Goal: Task Accomplishment & Management: Manage account settings

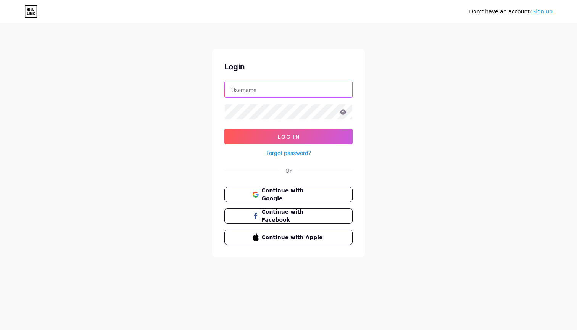
click at [340, 89] on input "text" at bounding box center [288, 89] width 127 height 15
click at [270, 193] on span "Continue with Google" at bounding box center [293, 195] width 64 height 16
click at [250, 238] on button "Continue with Apple" at bounding box center [288, 238] width 130 height 16
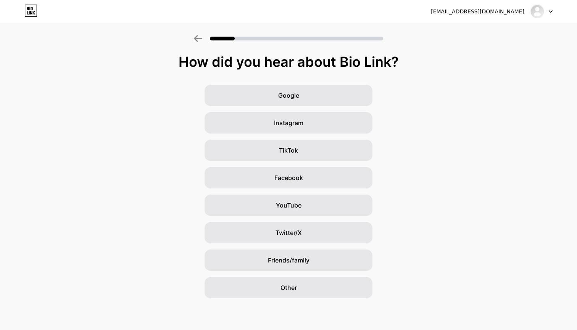
click at [551, 13] on icon at bounding box center [551, 11] width 4 height 3
click at [454, 129] on div "Google Instagram TikTok Facebook YouTube Twitter/X Friends/family Other" at bounding box center [288, 192] width 577 height 214
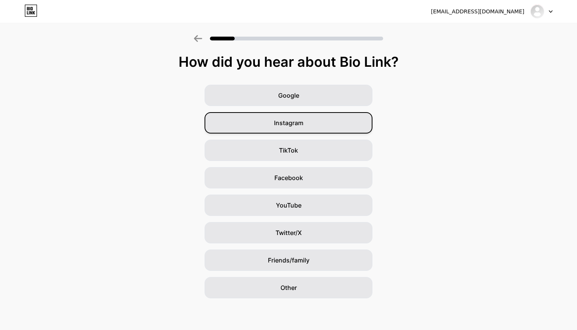
click at [250, 121] on div "Instagram" at bounding box center [289, 122] width 168 height 21
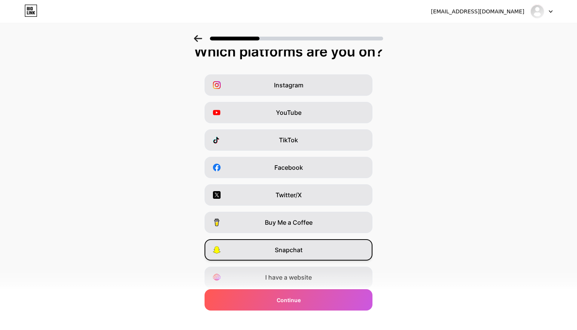
scroll to position [3, 0]
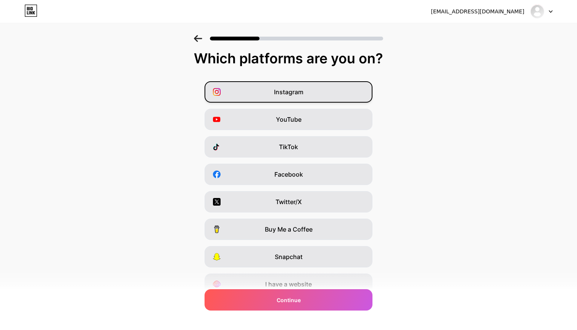
click at [261, 92] on div "Instagram" at bounding box center [289, 91] width 168 height 21
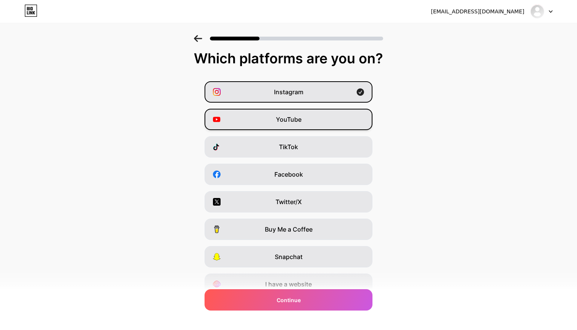
click at [263, 116] on div "YouTube" at bounding box center [289, 119] width 168 height 21
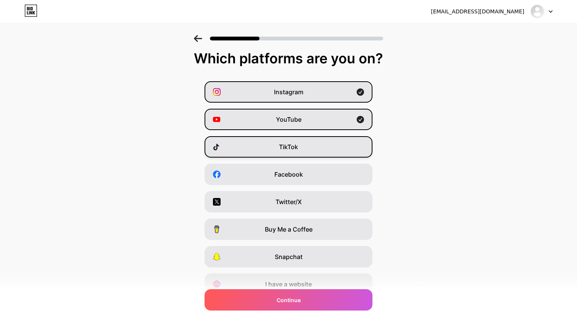
scroll to position [23, 0]
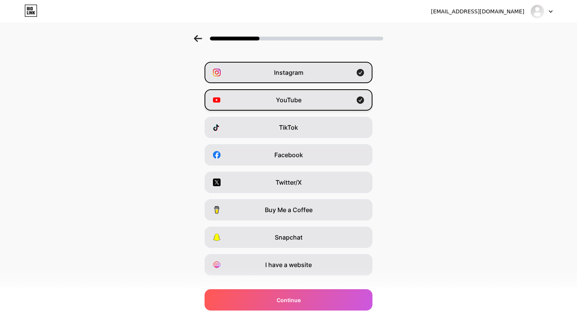
click at [324, 98] on div "YouTube" at bounding box center [289, 99] width 168 height 21
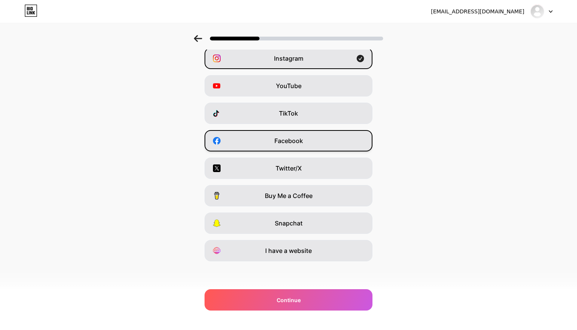
scroll to position [37, 0]
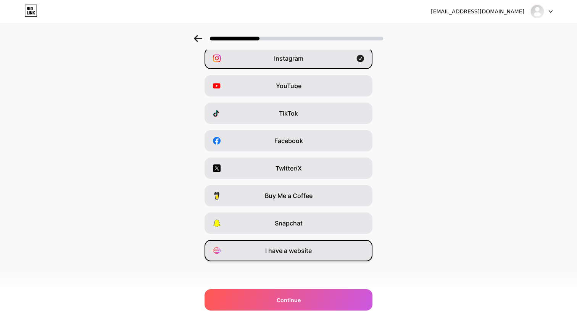
click at [261, 254] on div "I have a website" at bounding box center [289, 250] width 168 height 21
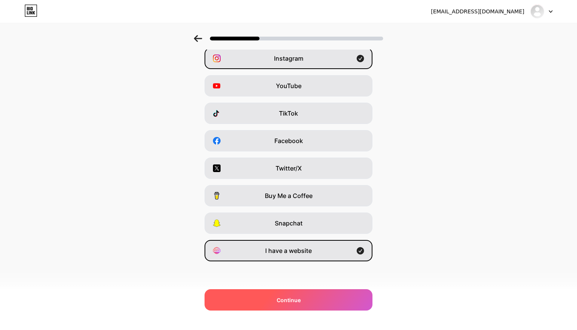
click at [261, 306] on div "Continue" at bounding box center [289, 299] width 168 height 21
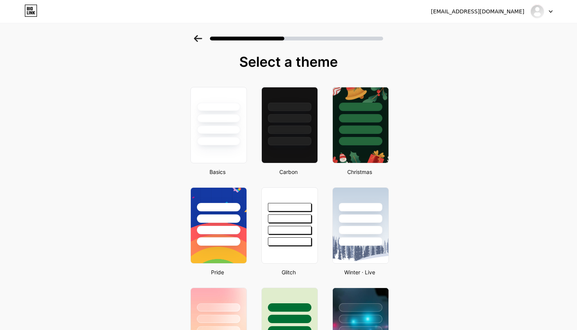
scroll to position [0, 0]
click at [547, 10] on div at bounding box center [541, 12] width 22 height 14
click at [484, 32] on li "Logout" at bounding box center [505, 31] width 95 height 21
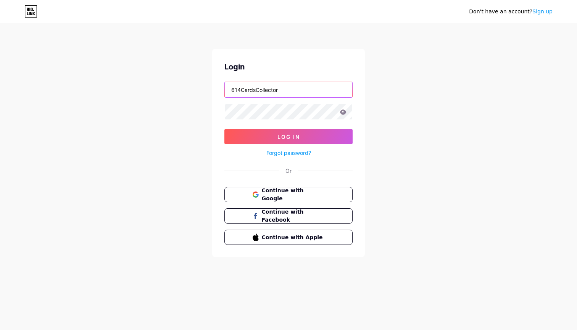
type input "614CardsCollector"
click at [288, 137] on button "Log In" at bounding box center [288, 136] width 128 height 15
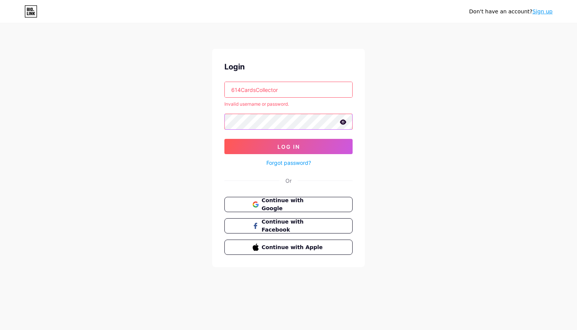
click at [288, 147] on button "Log In" at bounding box center [288, 146] width 128 height 15
click at [345, 122] on icon at bounding box center [343, 121] width 6 height 5
click at [288, 147] on button "Log In" at bounding box center [288, 146] width 128 height 15
click at [282, 163] on link "Forgot password?" at bounding box center [288, 163] width 45 height 8
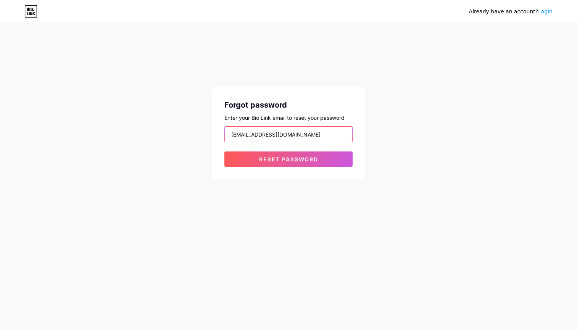
click at [288, 159] on button "Reset password" at bounding box center [288, 158] width 128 height 15
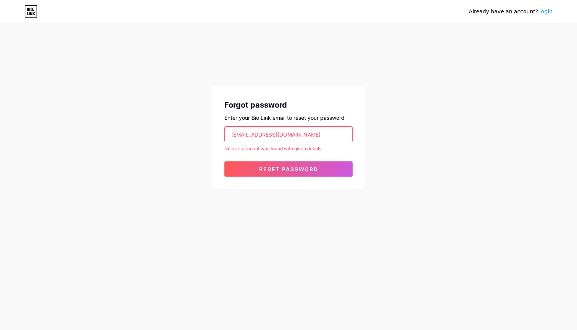
drag, startPoint x: 227, startPoint y: 135, endPoint x: 395, endPoint y: 138, distance: 167.9
click at [395, 138] on div "Already have an account? Login Forgot password Enter your Bio Link email to res…" at bounding box center [288, 106] width 577 height 213
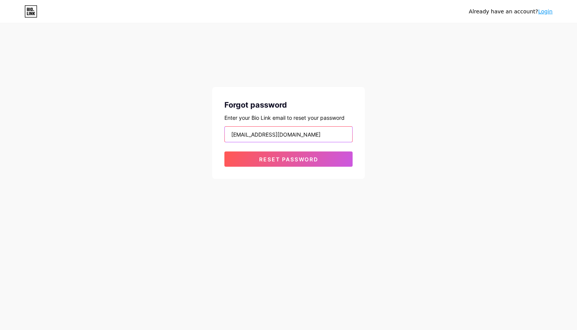
type input "cwmaruniak@gmail.com"
click at [288, 159] on button "Reset password" at bounding box center [288, 158] width 128 height 15
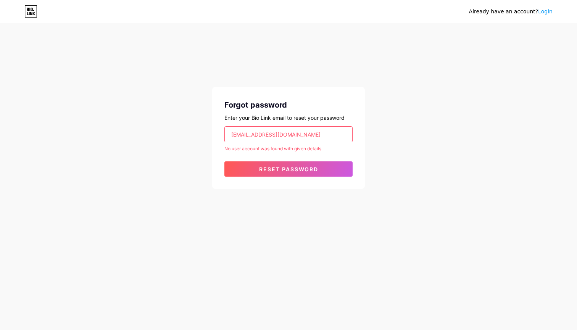
drag, startPoint x: 296, startPoint y: 139, endPoint x: 157, endPoint y: 126, distance: 139.8
click at [156, 126] on div "Already have an account? Login Forgot password Enter your Bio Link email to res…" at bounding box center [288, 106] width 577 height 213
